Goal: Check status: Check status

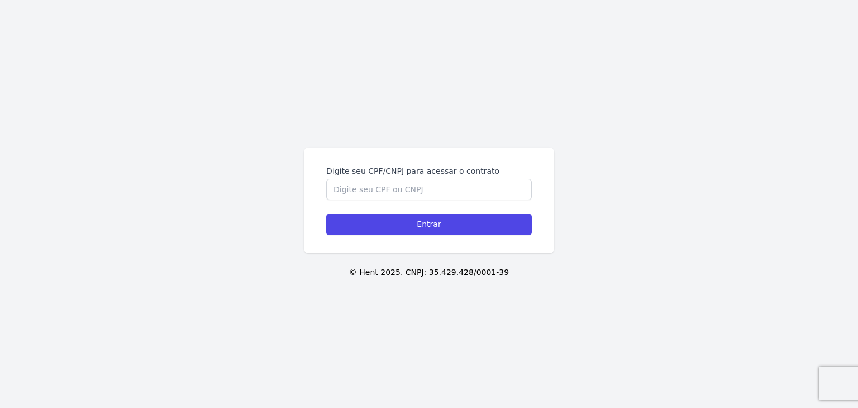
click at [407, 177] on div "Digite seu CPF/CNPJ para acessar o contrato" at bounding box center [429, 182] width 206 height 35
click at [403, 195] on input "Digite seu CPF/CNPJ para acessar o contrato" at bounding box center [429, 189] width 206 height 21
paste input "351.244.578-05"
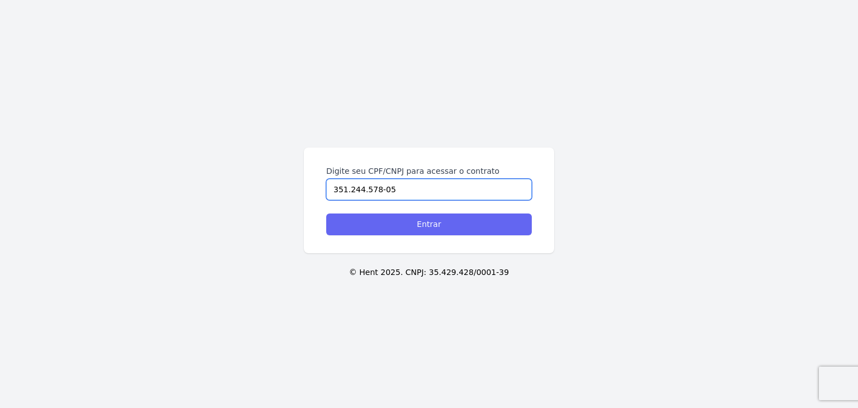
type input "351.244.578-05"
click at [418, 228] on input "Entrar" at bounding box center [429, 224] width 206 height 22
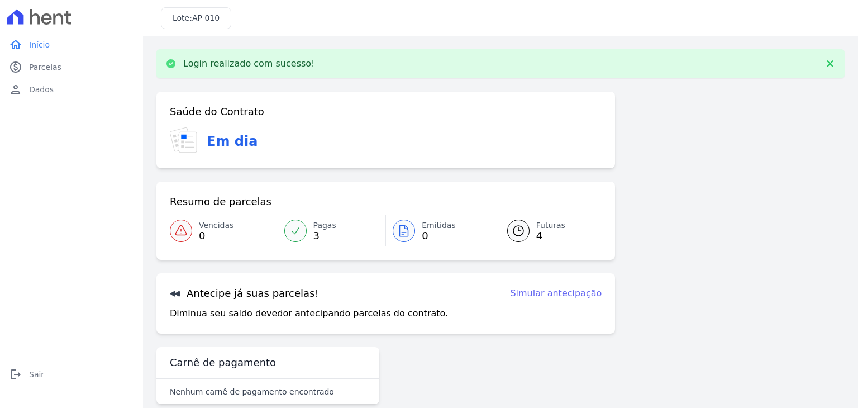
click at [601, 170] on div "Saúde do Contrato Em dia Resumo de parcelas Vencidas 0 Pagas 3 Emitidas 0 Futur…" at bounding box center [385, 213] width 459 height 242
click at [251, 63] on p "Login realizado com sucesso!" at bounding box center [249, 63] width 132 height 11
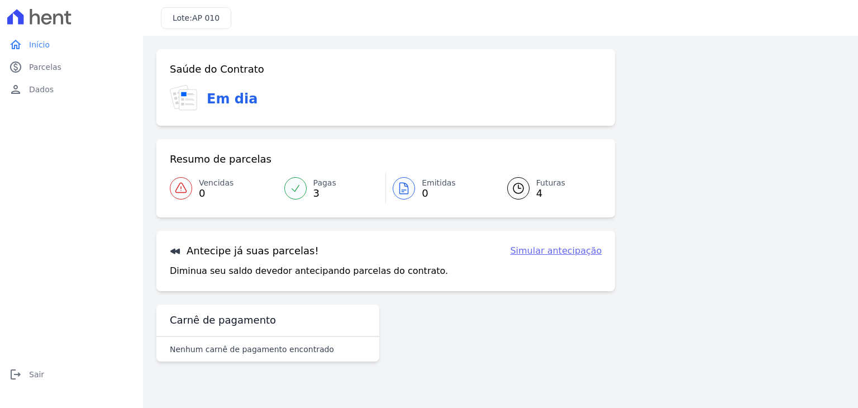
click at [518, 186] on icon at bounding box center [518, 188] width 13 height 13
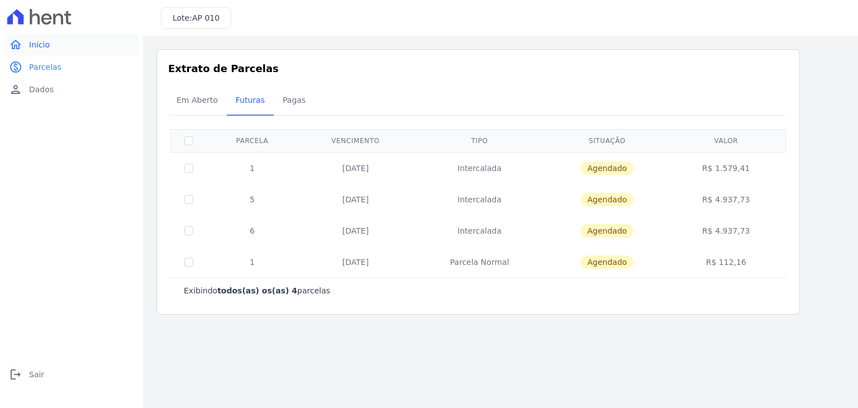
click at [44, 55] on link "home Início" at bounding box center [71, 45] width 134 height 22
